Goal: Use online tool/utility: Utilize a website feature to perform a specific function

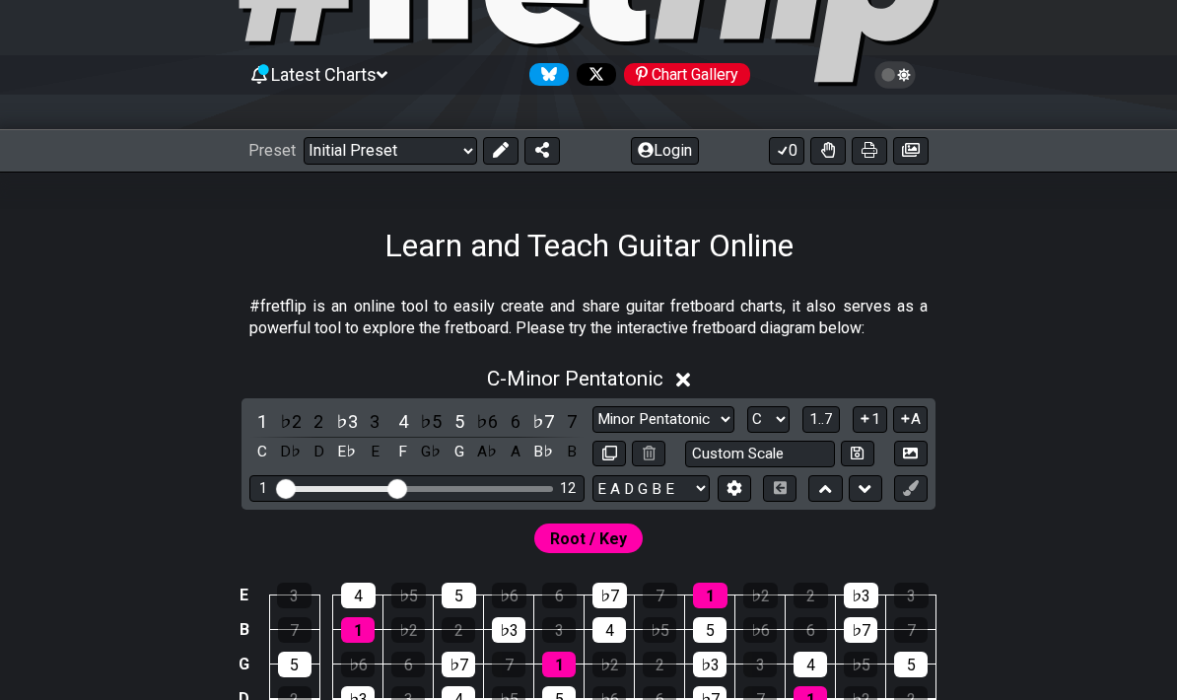
scroll to position [171, 0]
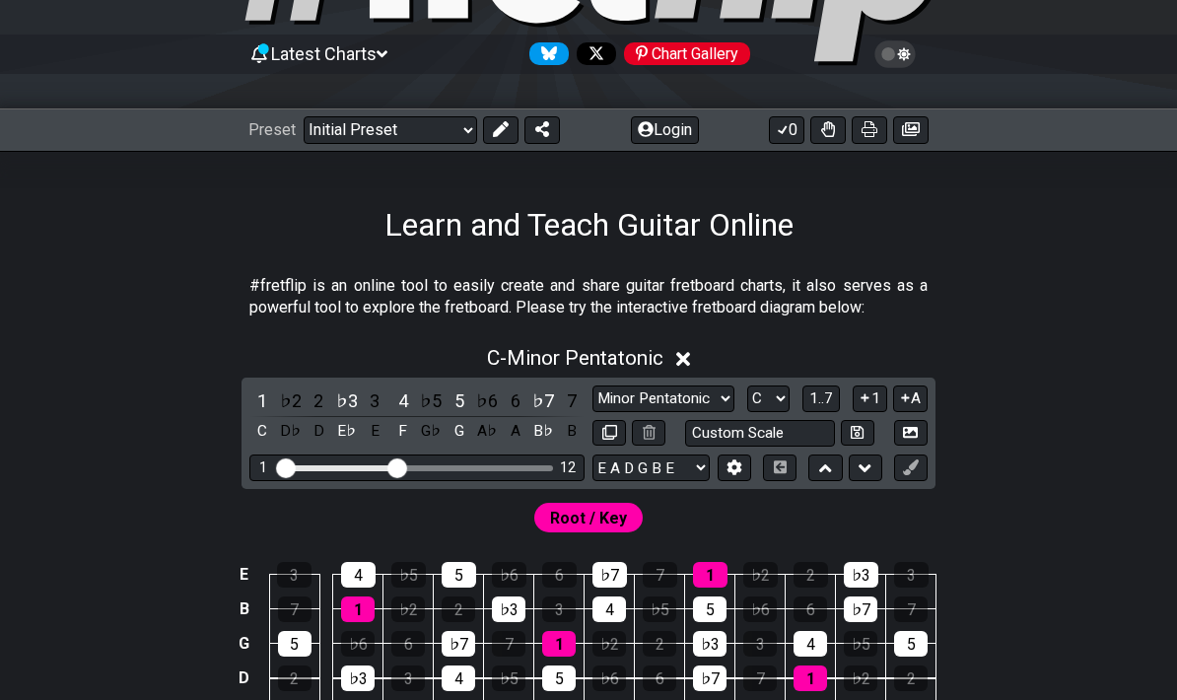
click at [430, 134] on select "Welcome to #fretflip! Initial Preset Custom Preset Minor Pentatonic Major Penta…" at bounding box center [390, 130] width 173 height 28
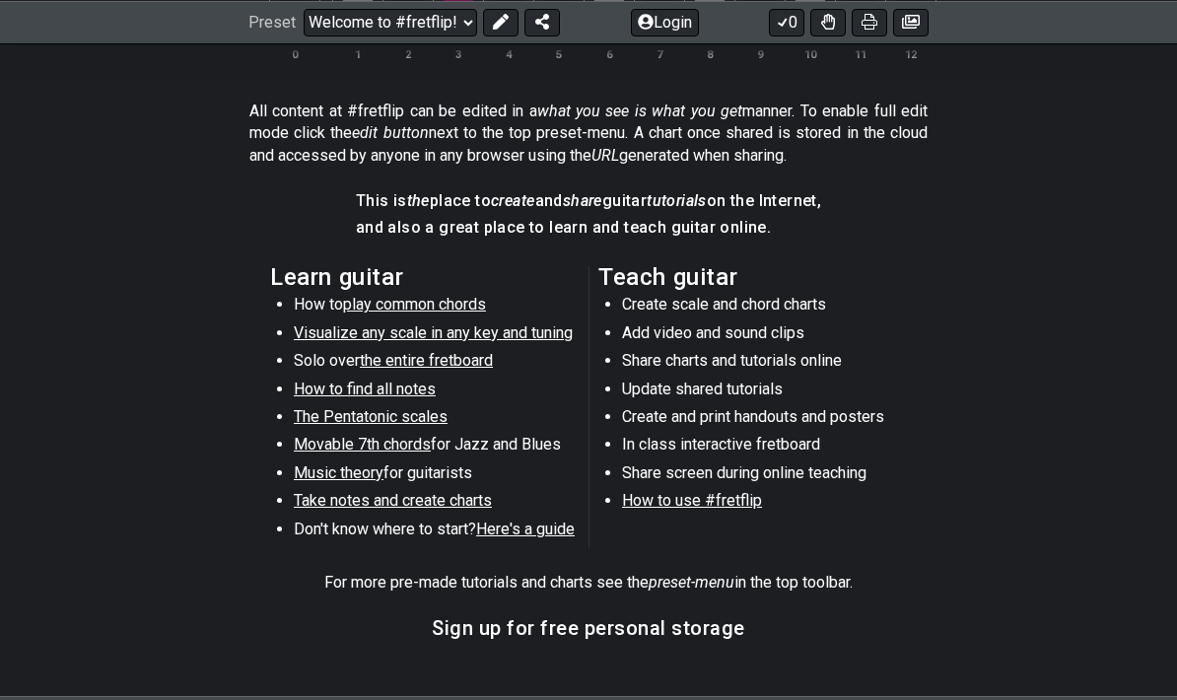
scroll to position [896, 0]
click at [437, 22] on select "Welcome to #fretflip! Initial Preset Custom Preset Minor Pentatonic Major Penta…" at bounding box center [390, 22] width 173 height 28
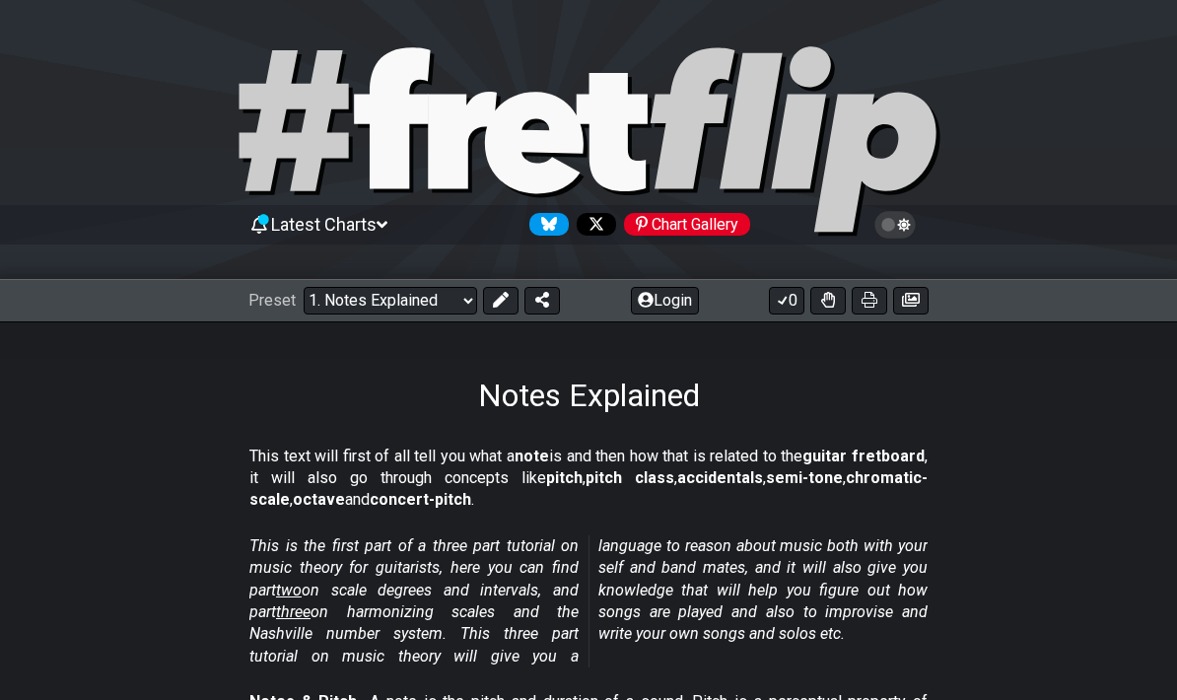
click at [444, 309] on select "Welcome to #fretflip! Initial Preset Custom Preset Minor Pentatonic Major Penta…" at bounding box center [390, 301] width 173 height 28
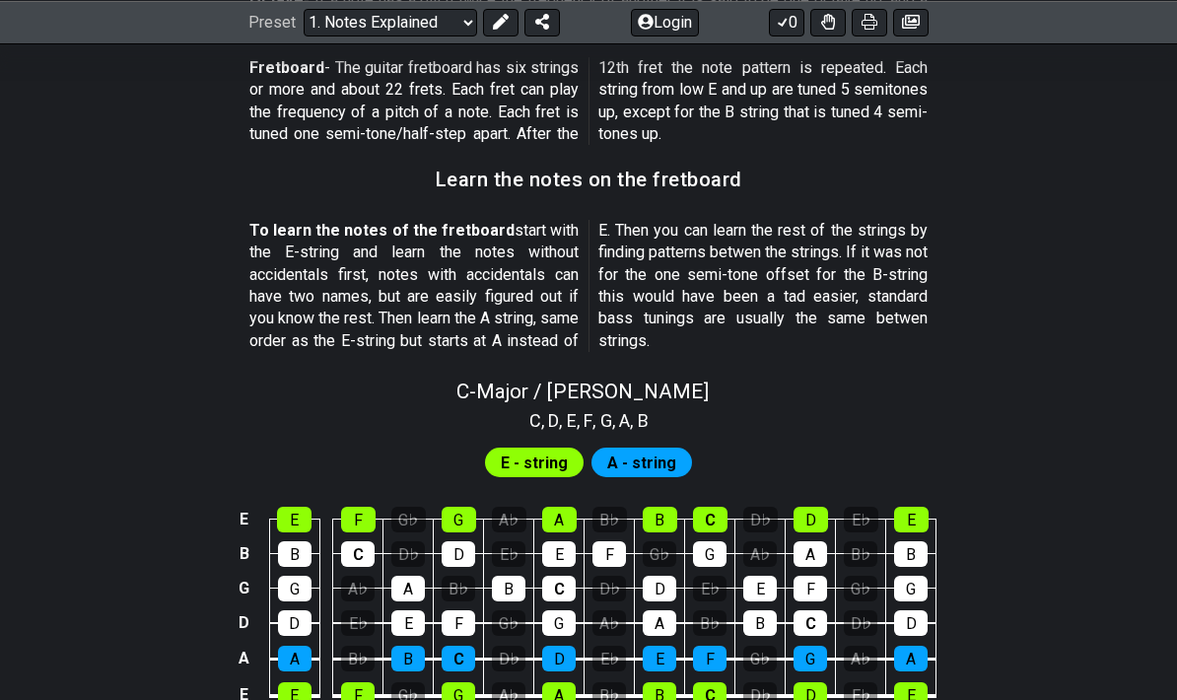
select select "/welcome"
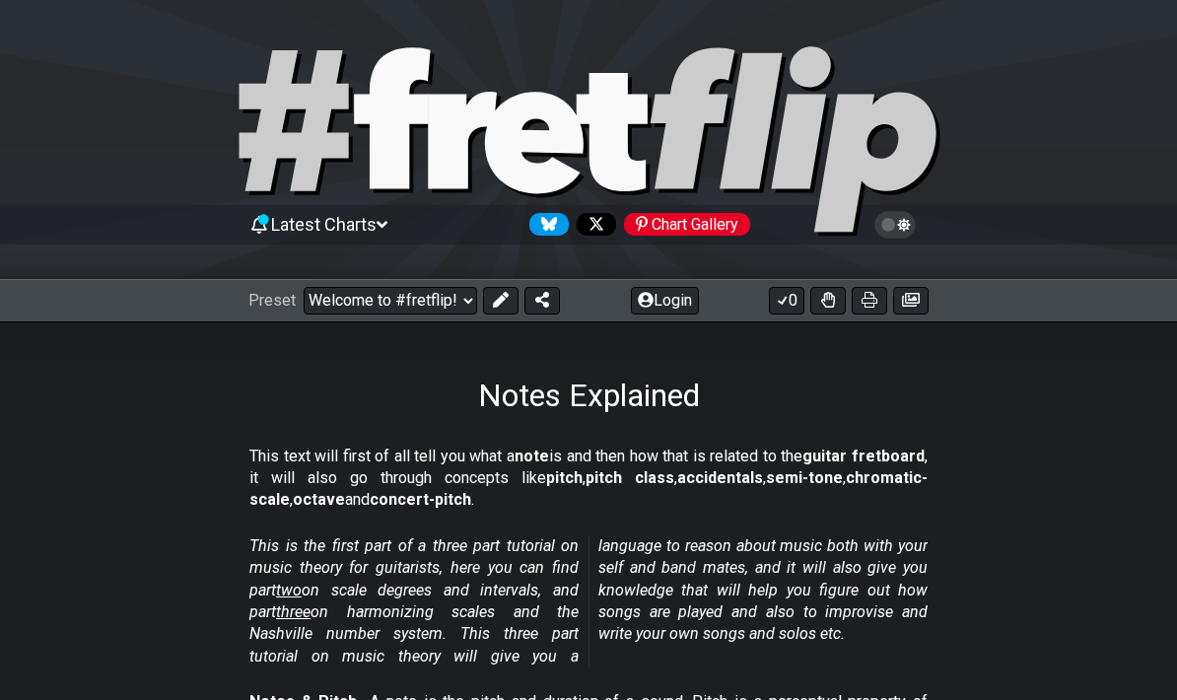
select select "C"
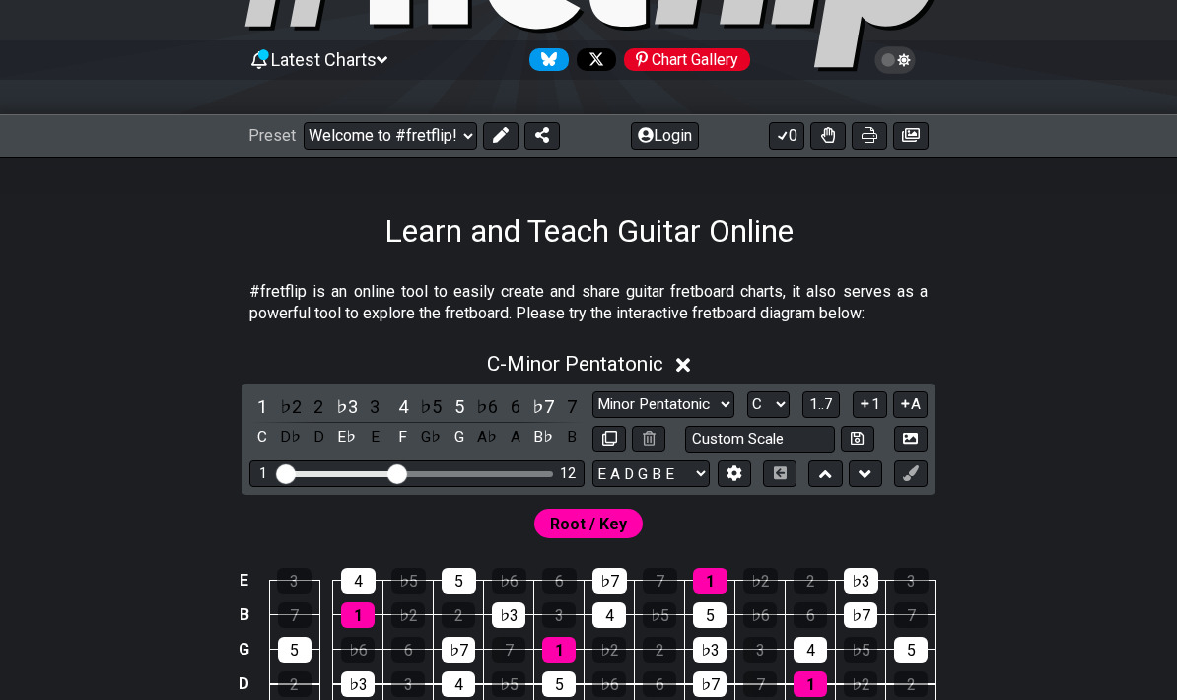
scroll to position [165, 0]
click at [702, 404] on select "Minor Pentatonic Click to edit Minor Pentatonic Major Pentatonic Minor Blues Ma…" at bounding box center [663, 404] width 142 height 27
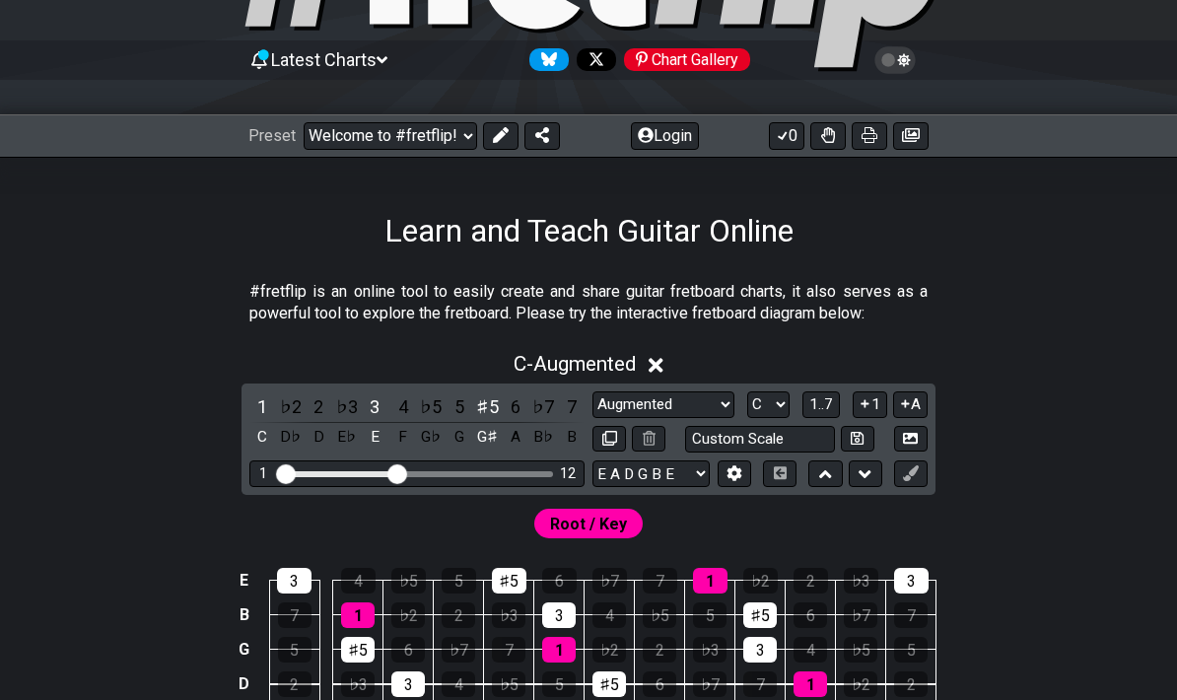
click at [683, 409] on select "Minor Pentatonic Click to edit Minor Pentatonic Major Pentatonic Minor Blues Ma…" at bounding box center [663, 404] width 142 height 27
select select "Major"
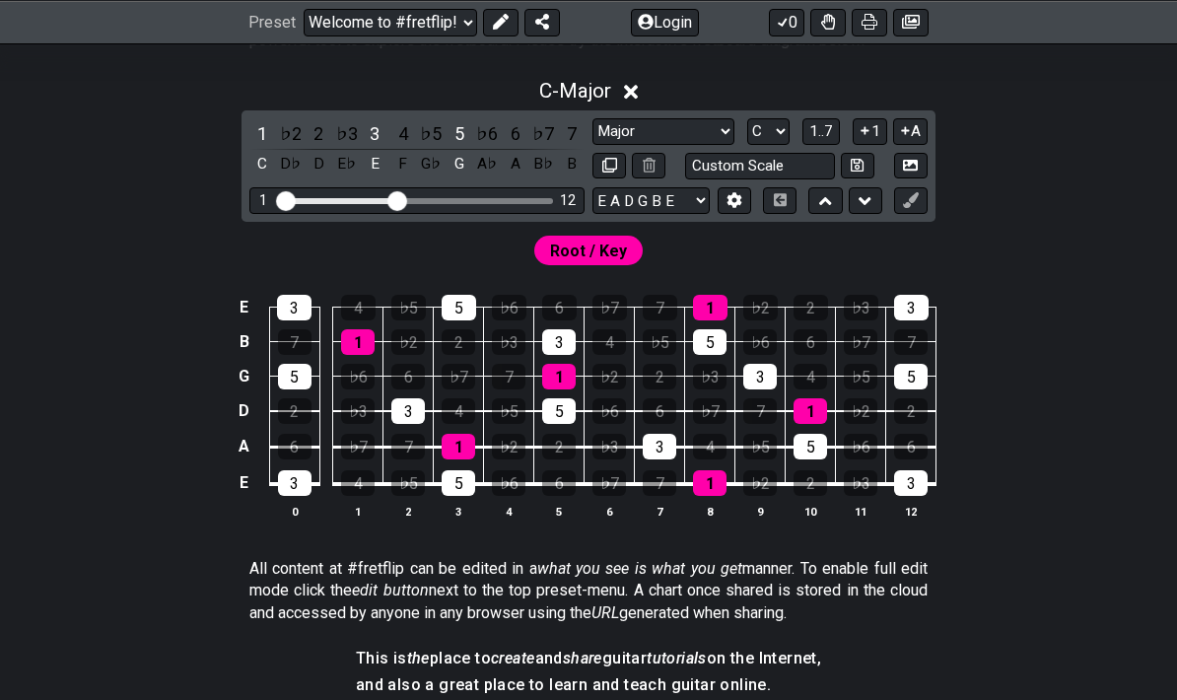
scroll to position [444, 0]
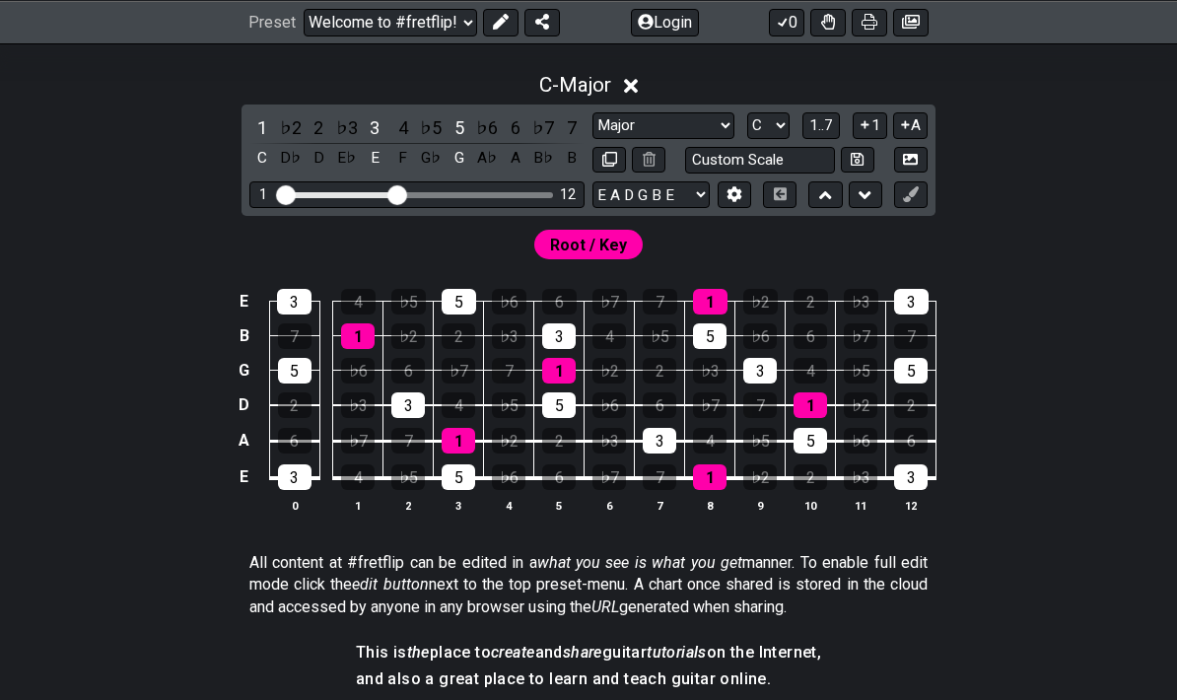
click at [394, 160] on div "F" at bounding box center [403, 158] width 26 height 27
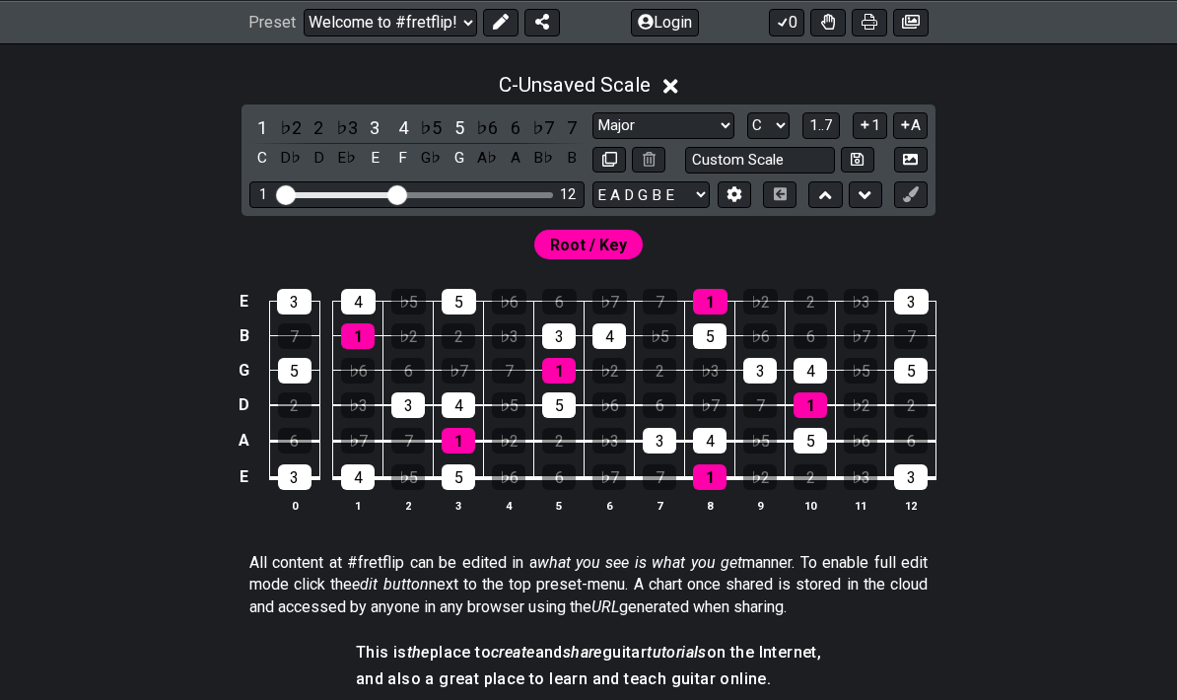
click at [396, 162] on div "F" at bounding box center [403, 158] width 26 height 27
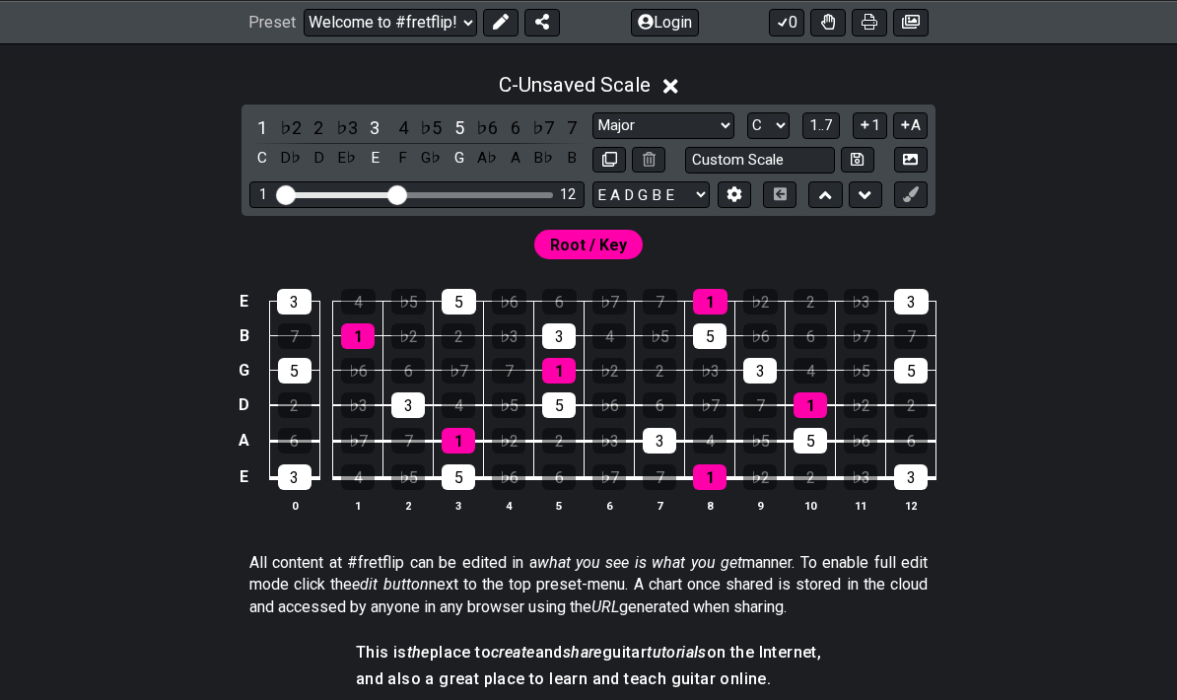
click at [764, 125] on select "A♭ A A♯ B♭ B C C♯ D♭ D D♯ E♭ E F F♯ G♭ G G♯" at bounding box center [768, 125] width 42 height 27
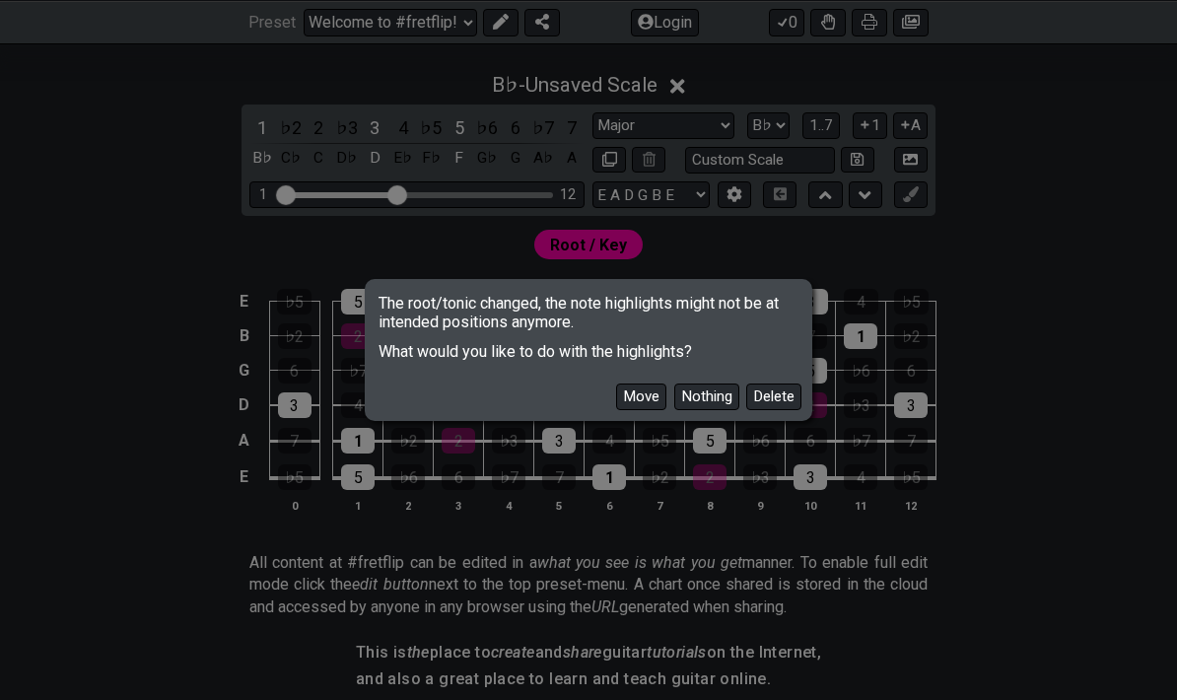
click at [769, 410] on button "Delete" at bounding box center [773, 396] width 55 height 27
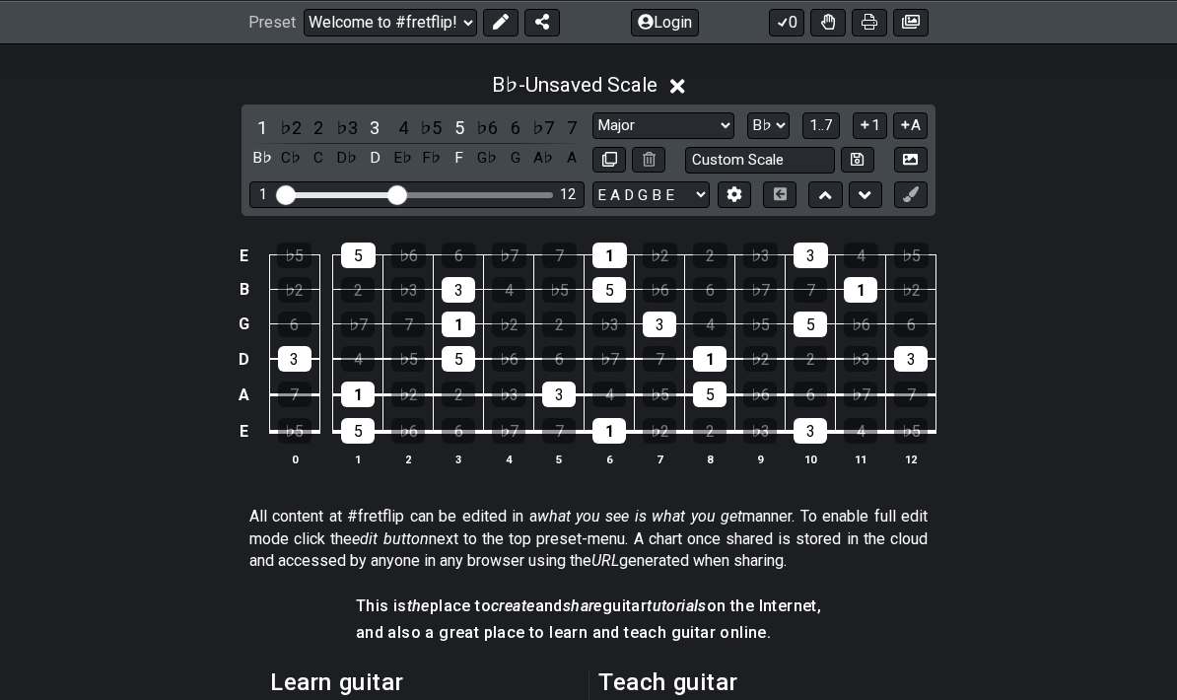
click at [773, 112] on select "A♭ A A♯ B♭ B C C♯ D♭ D D♯ E♭ E F F♯ G♭ G G♯" at bounding box center [768, 125] width 42 height 27
select select "F"
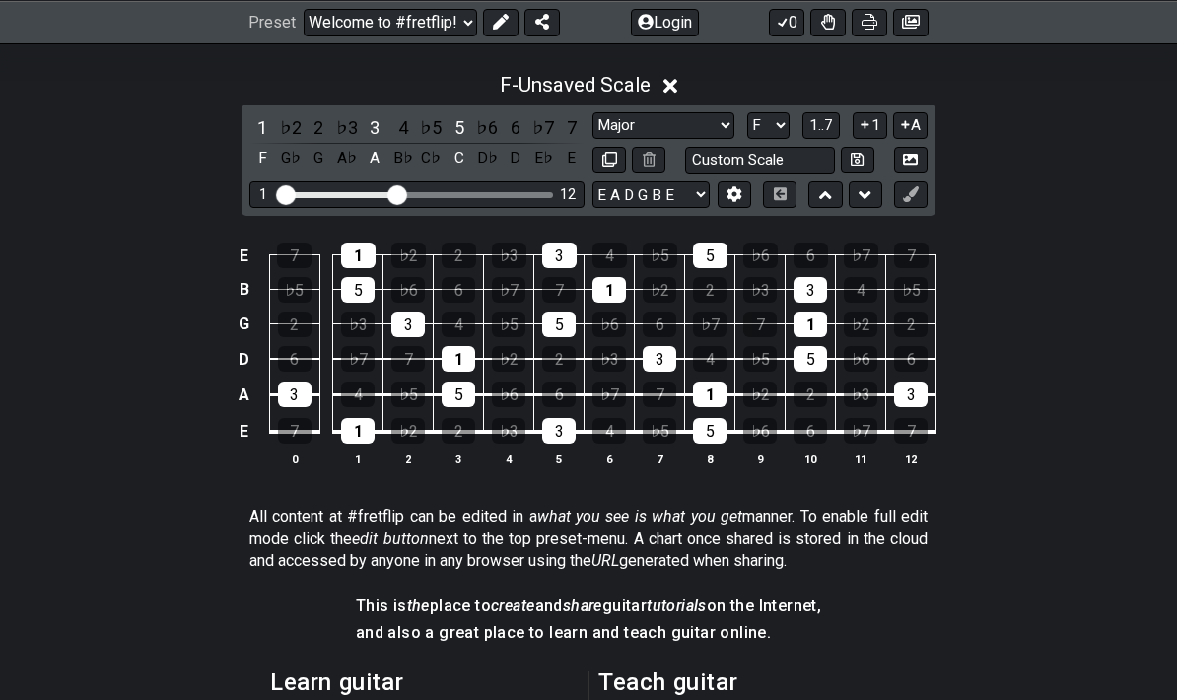
click at [311, 114] on div "2" at bounding box center [319, 127] width 26 height 27
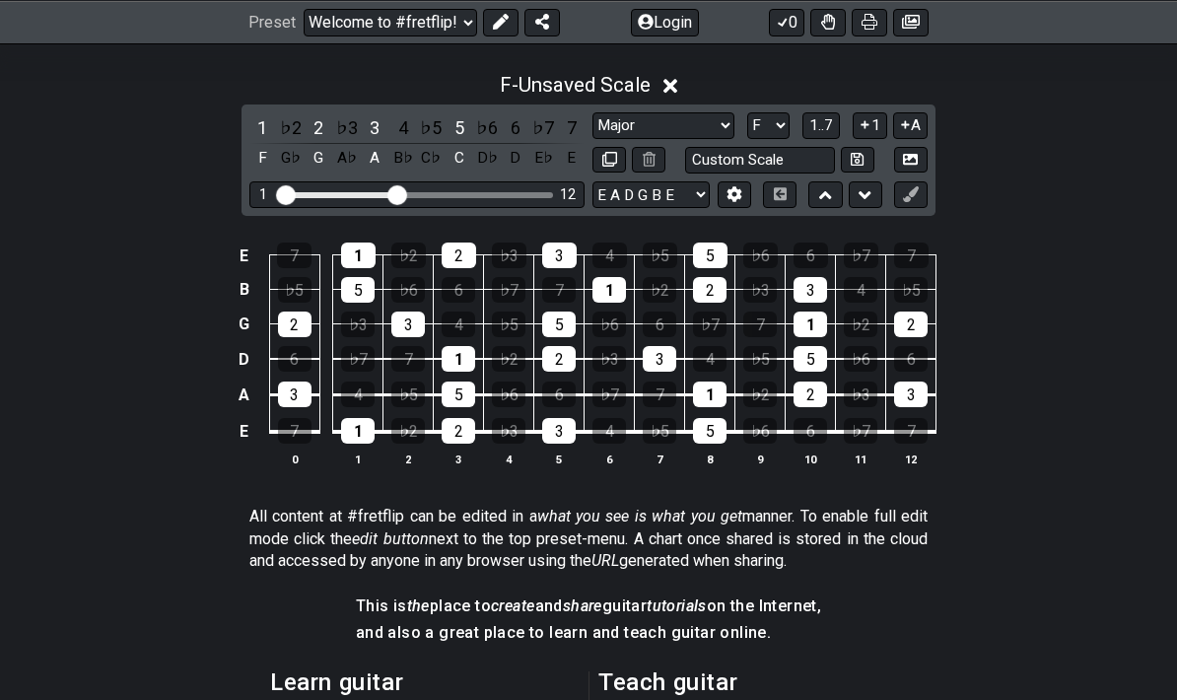
click at [404, 115] on div "4" at bounding box center [403, 127] width 26 height 27
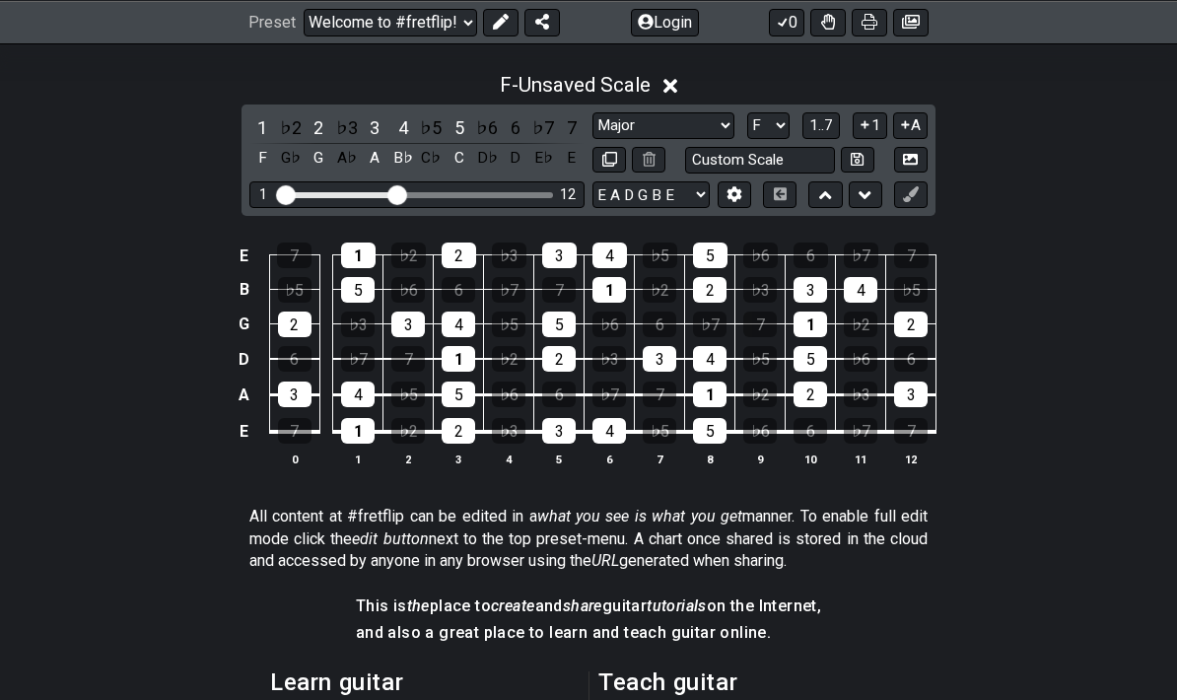
click at [516, 118] on div "6" at bounding box center [516, 127] width 26 height 27
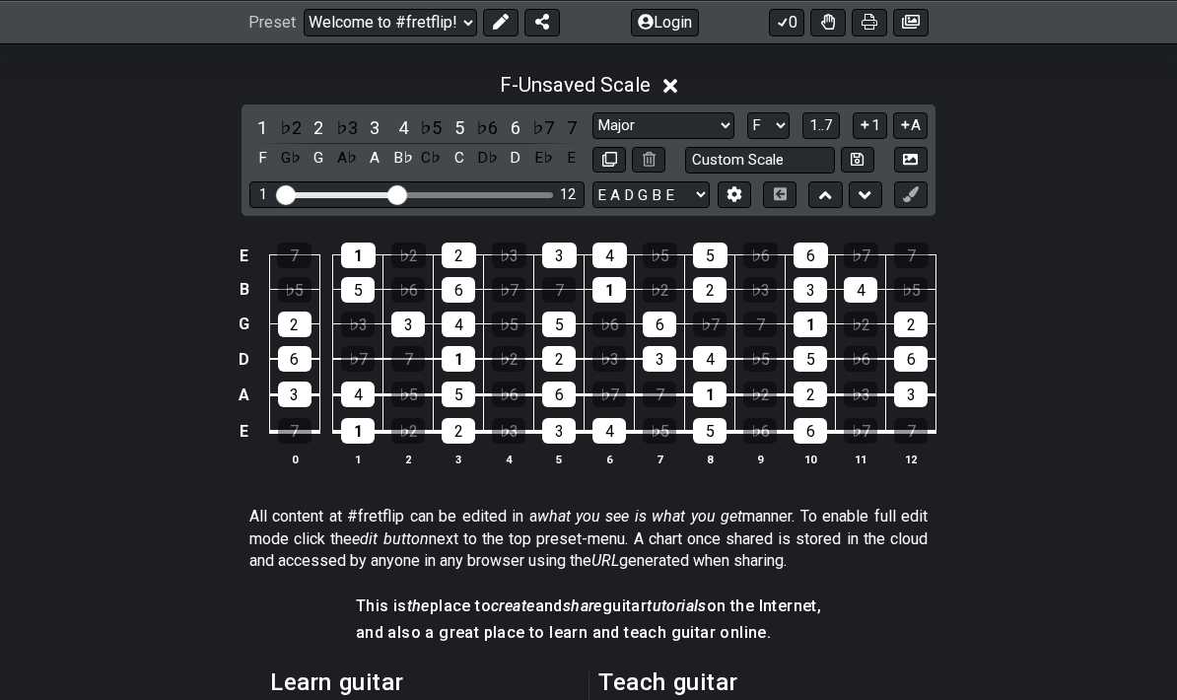
click at [574, 115] on div "7" at bounding box center [572, 127] width 26 height 27
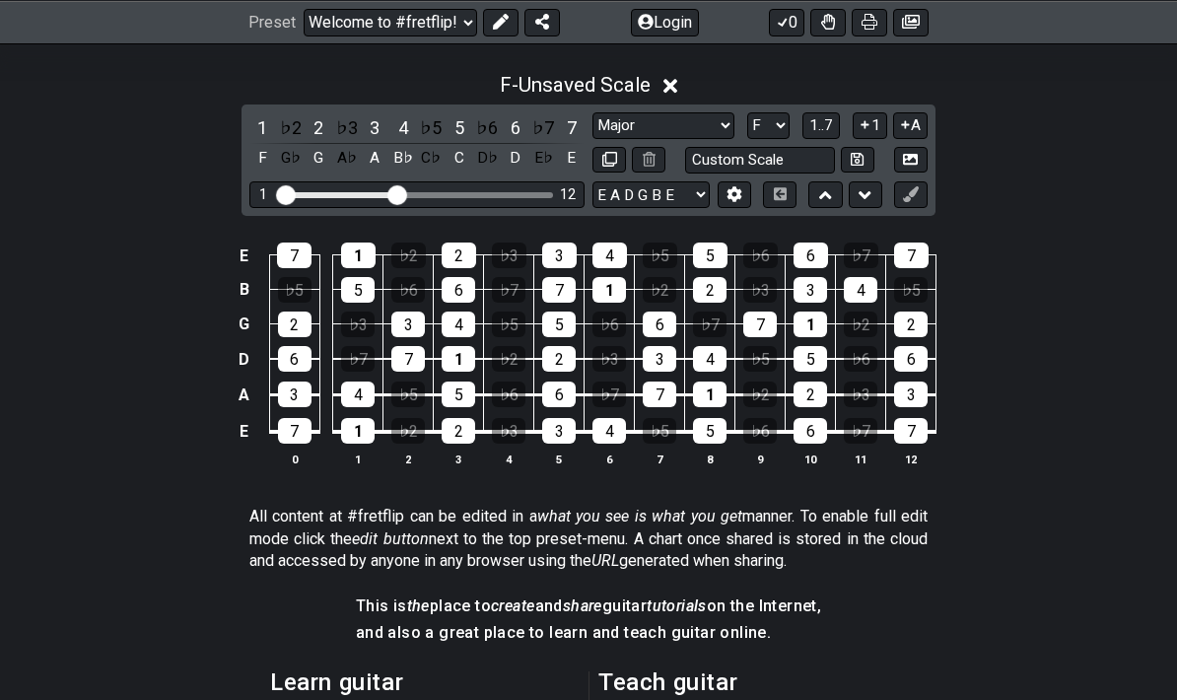
click at [690, 181] on select "E A D G B E E A D G B E E A D G B E B E A D F♯ B A D G C E A D A D G B E E♭ A♭ …" at bounding box center [650, 194] width 117 height 27
click at [828, 118] on span "1..7" at bounding box center [821, 125] width 24 height 18
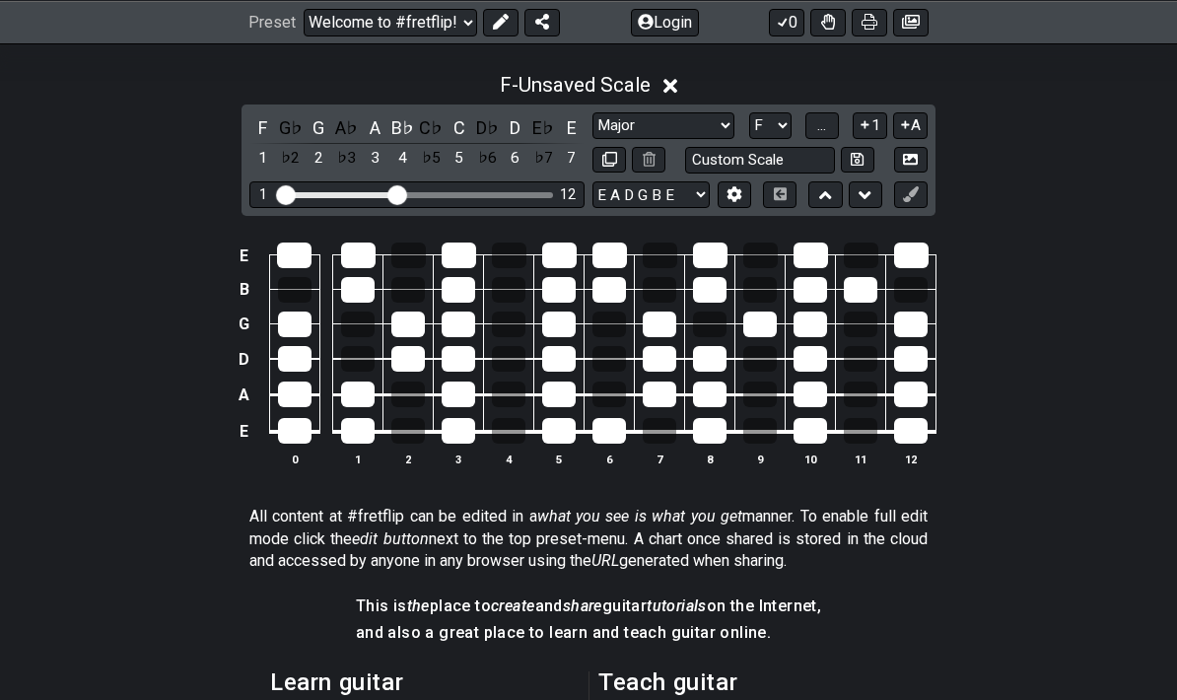
click at [821, 126] on span "..." at bounding box center [821, 125] width 9 height 18
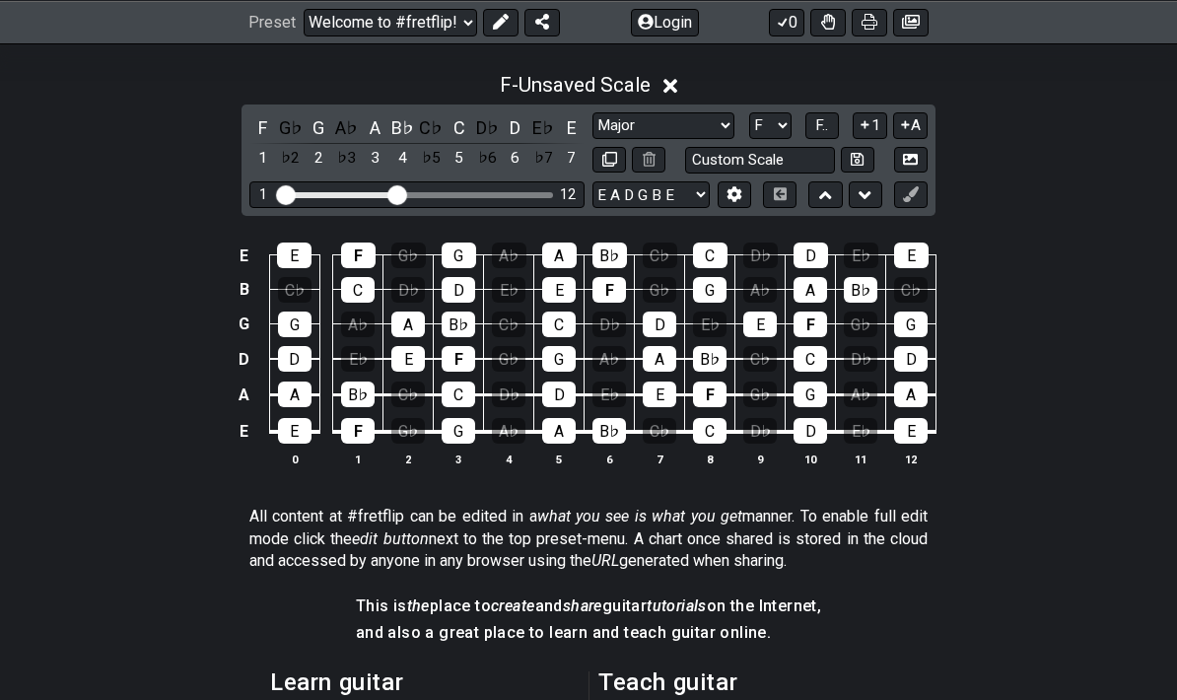
click at [920, 118] on button "A" at bounding box center [910, 125] width 34 height 27
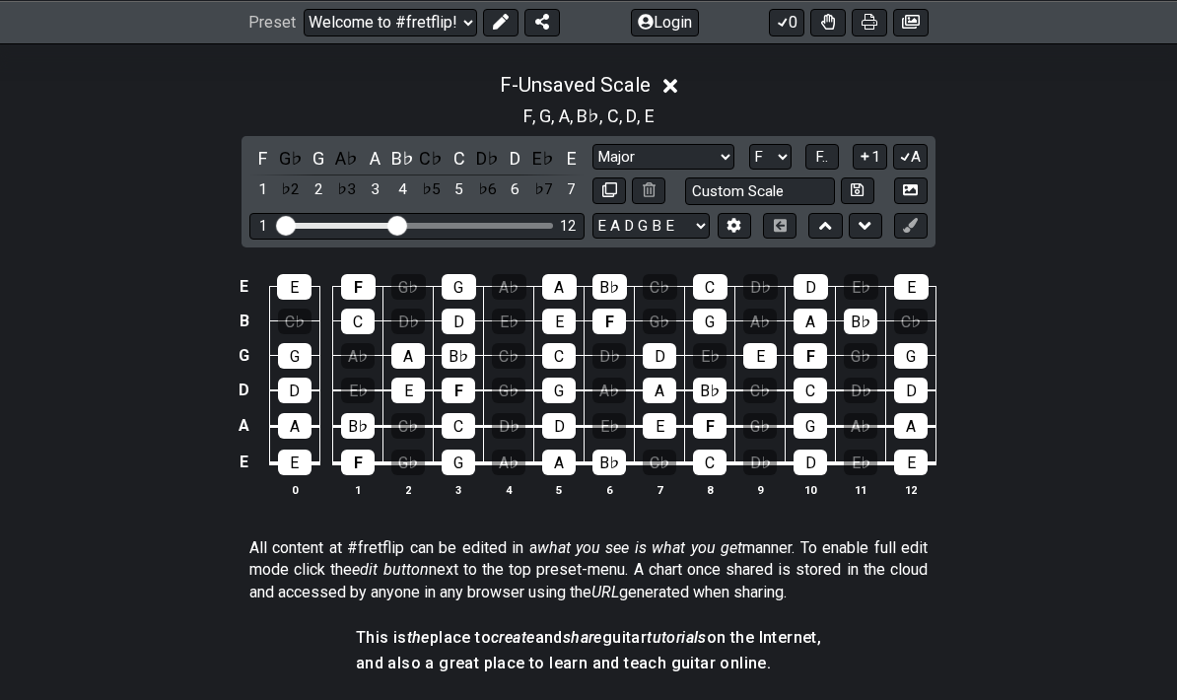
click at [923, 154] on button "A" at bounding box center [910, 157] width 34 height 27
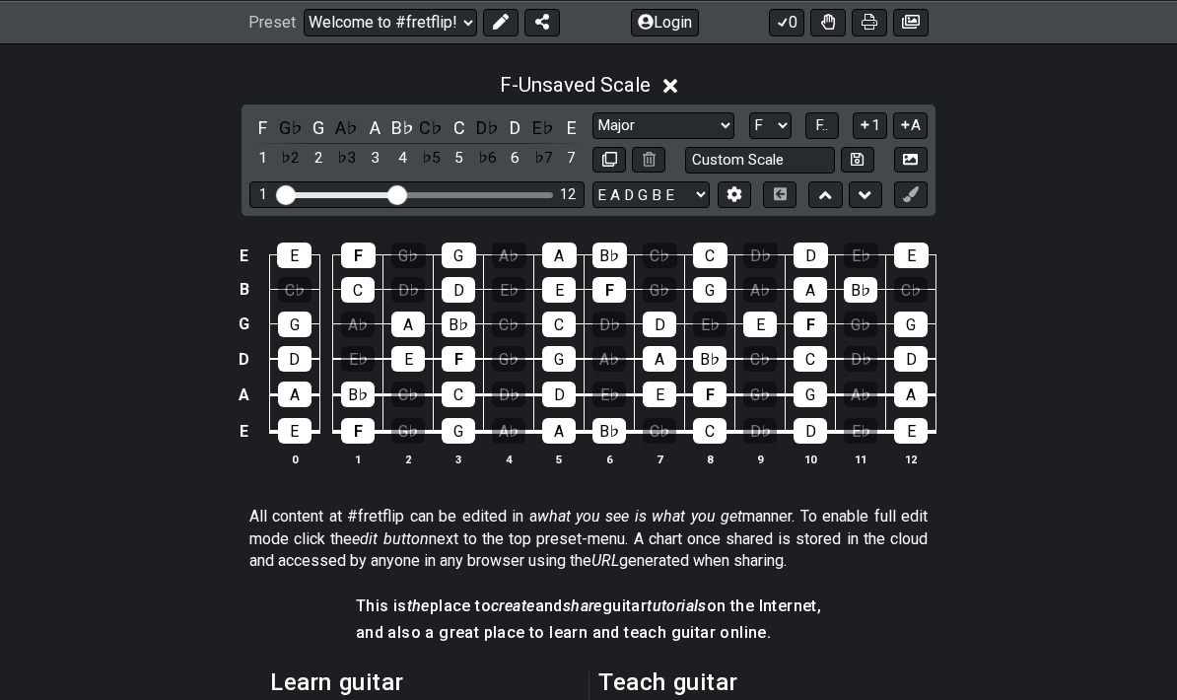
click at [828, 129] on span "F.." at bounding box center [821, 125] width 13 height 18
click at [823, 129] on span "1..7" at bounding box center [821, 125] width 24 height 18
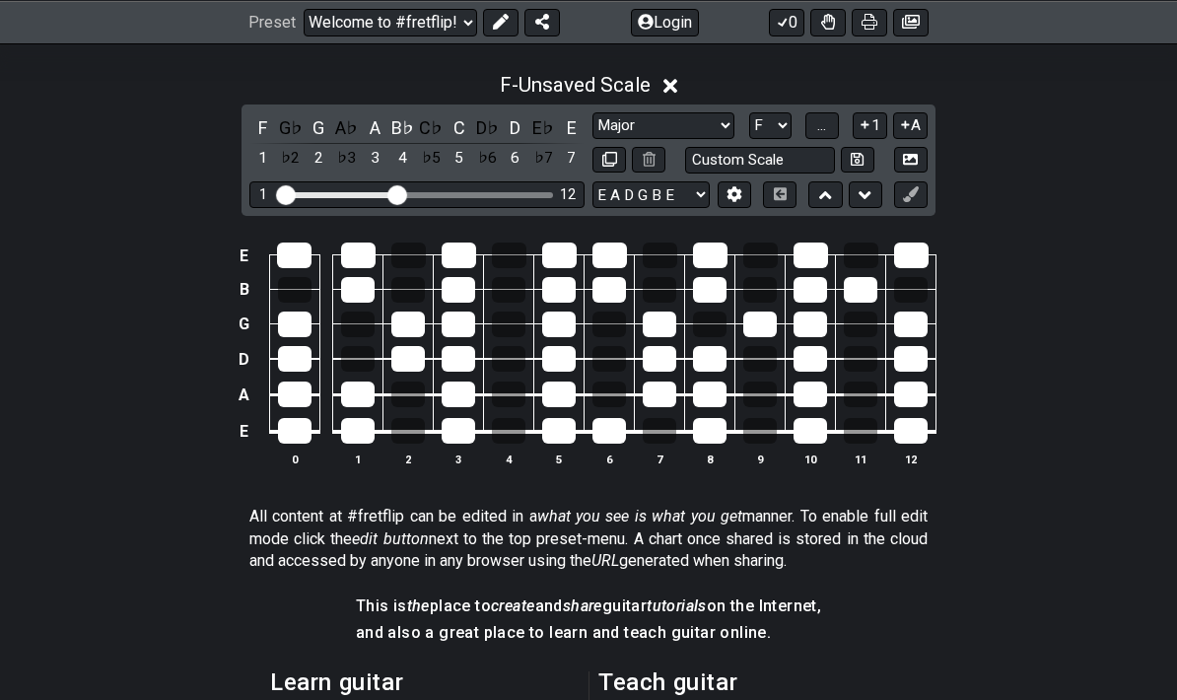
click at [824, 135] on button "..." at bounding box center [822, 125] width 34 height 27
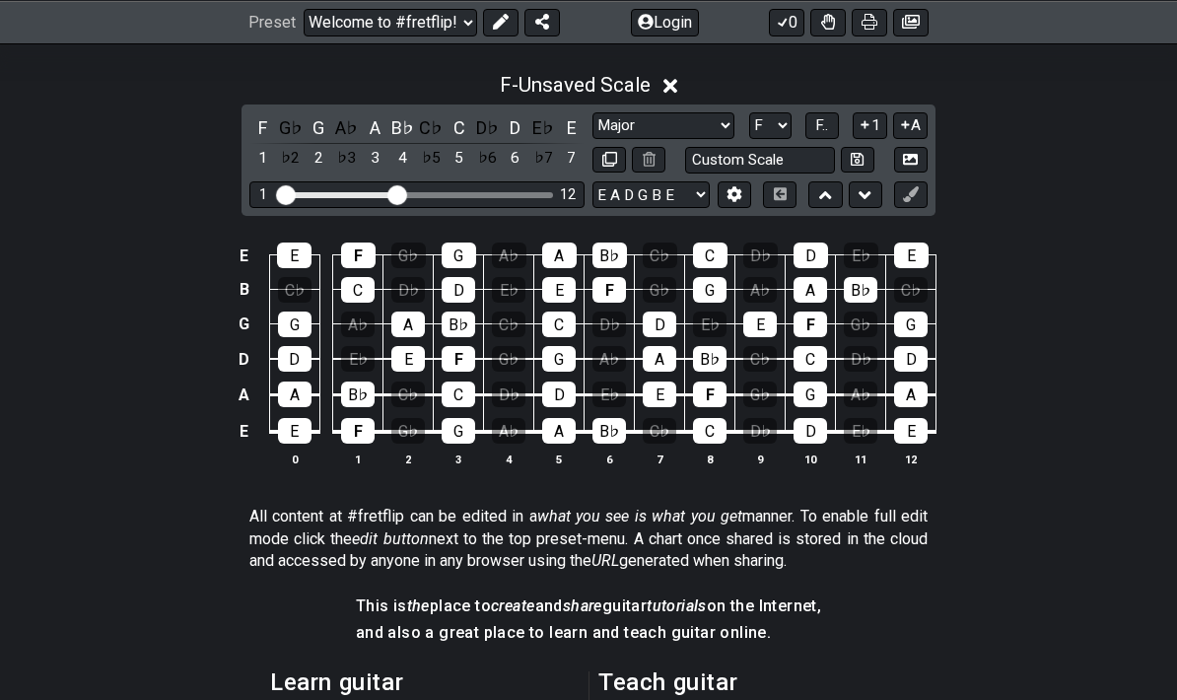
click at [839, 133] on button "F.." at bounding box center [822, 125] width 34 height 27
click at [832, 129] on span "1..7" at bounding box center [821, 125] width 24 height 18
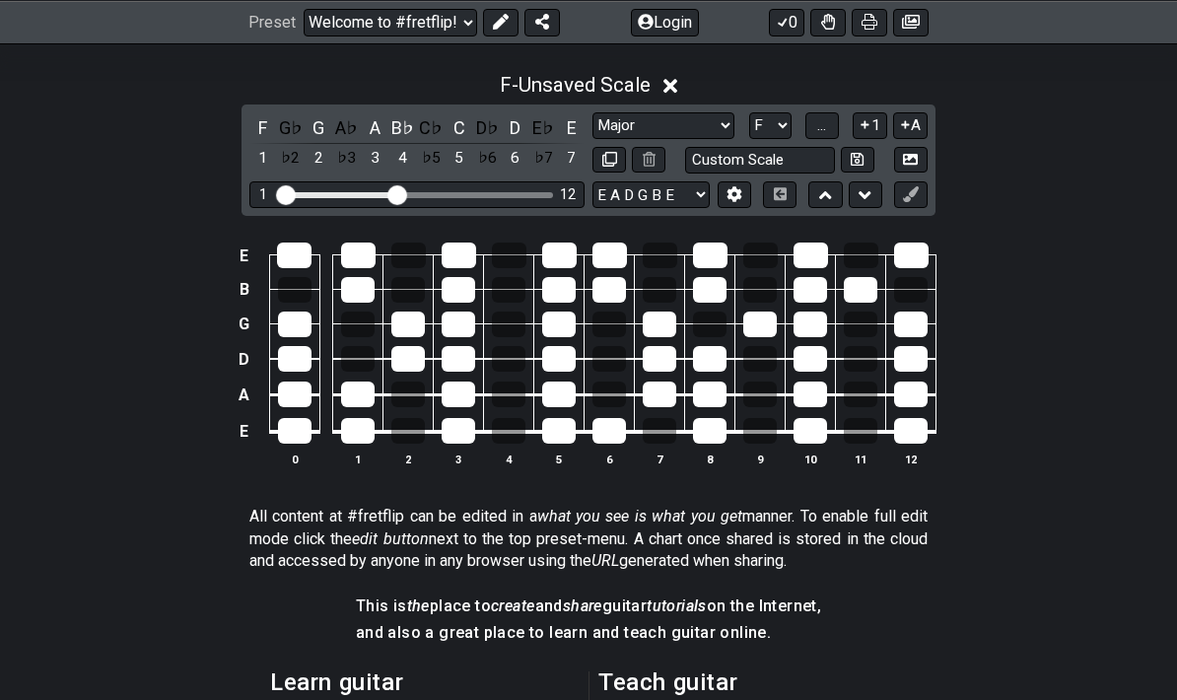
click at [788, 112] on select "A♭ A A♯ B♭ B C C♯ D♭ D D♯ E♭ E F F♯ G♭ G G♯" at bounding box center [770, 125] width 42 height 27
click at [835, 119] on button "..." at bounding box center [822, 125] width 34 height 27
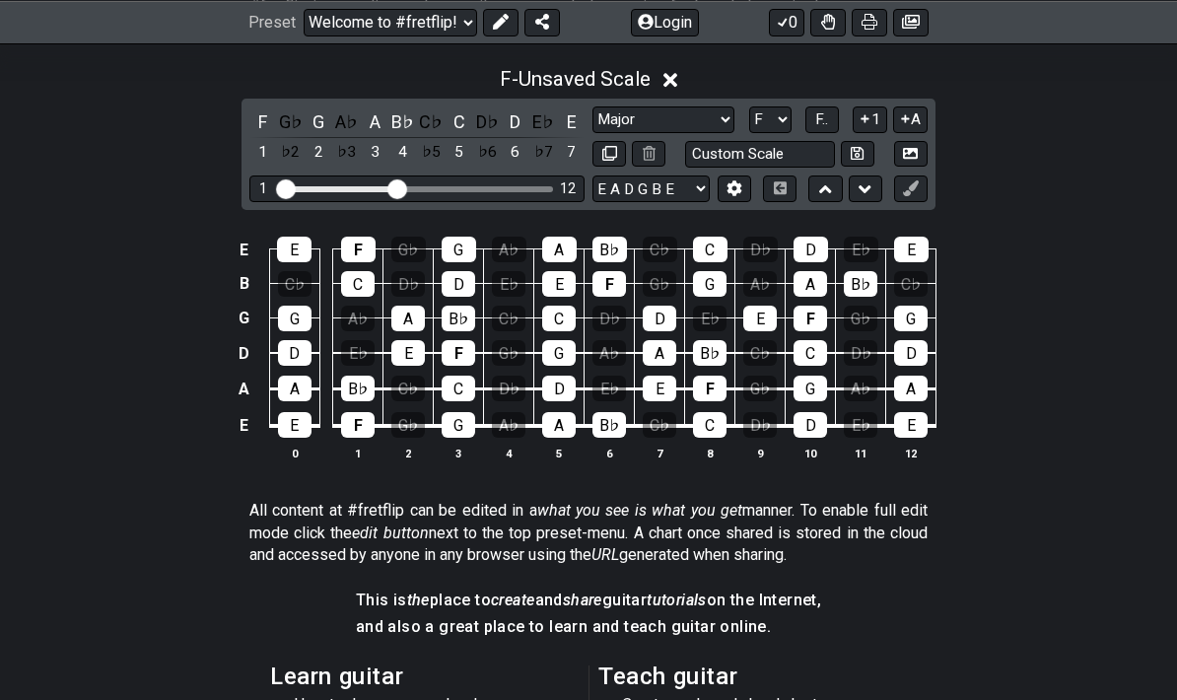
scroll to position [445, 0]
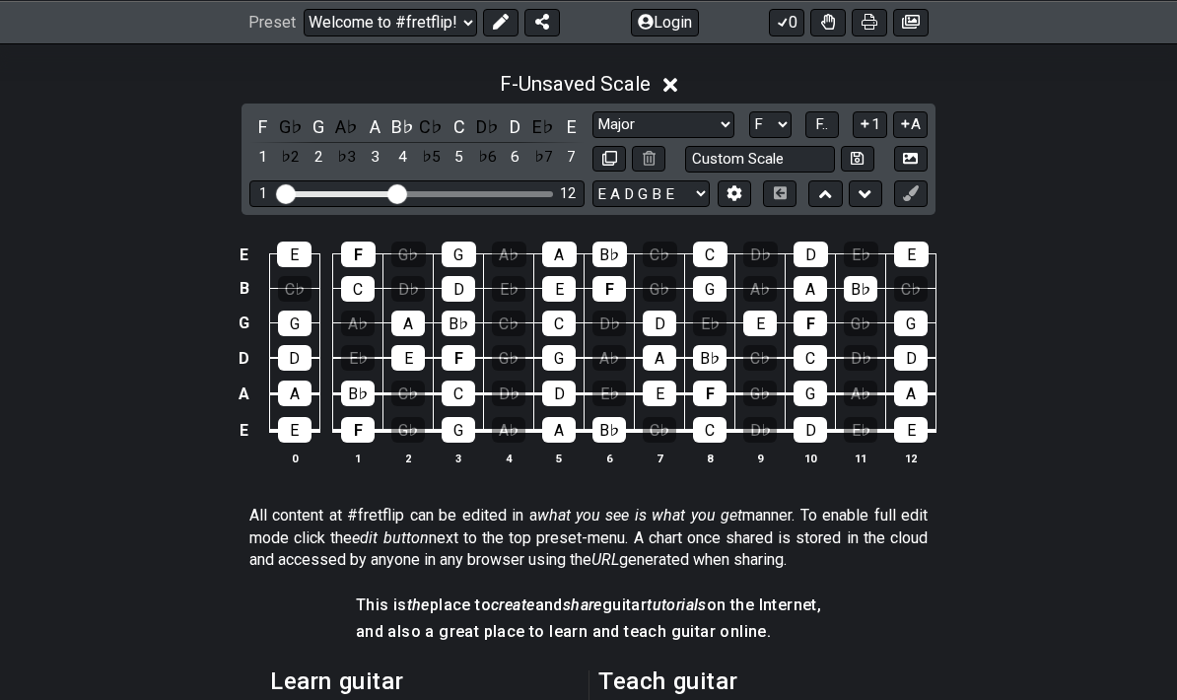
click at [823, 128] on span "F.." at bounding box center [821, 124] width 13 height 18
click at [849, 447] on th "11" at bounding box center [861, 457] width 50 height 21
